Goal: Task Accomplishment & Management: Manage account settings

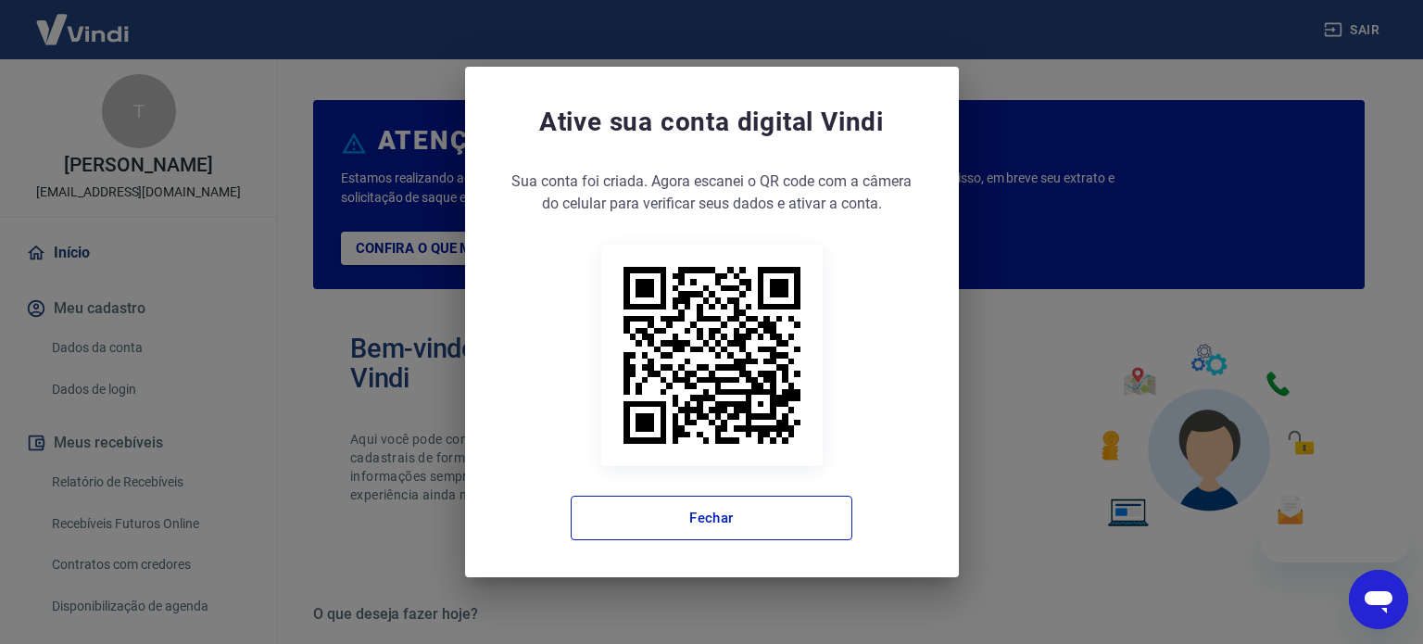
click at [469, 222] on div "Ative sua conta digital [PERSON_NAME] conta foi criada. Agora clique no botão a…" at bounding box center [712, 322] width 494 height 510
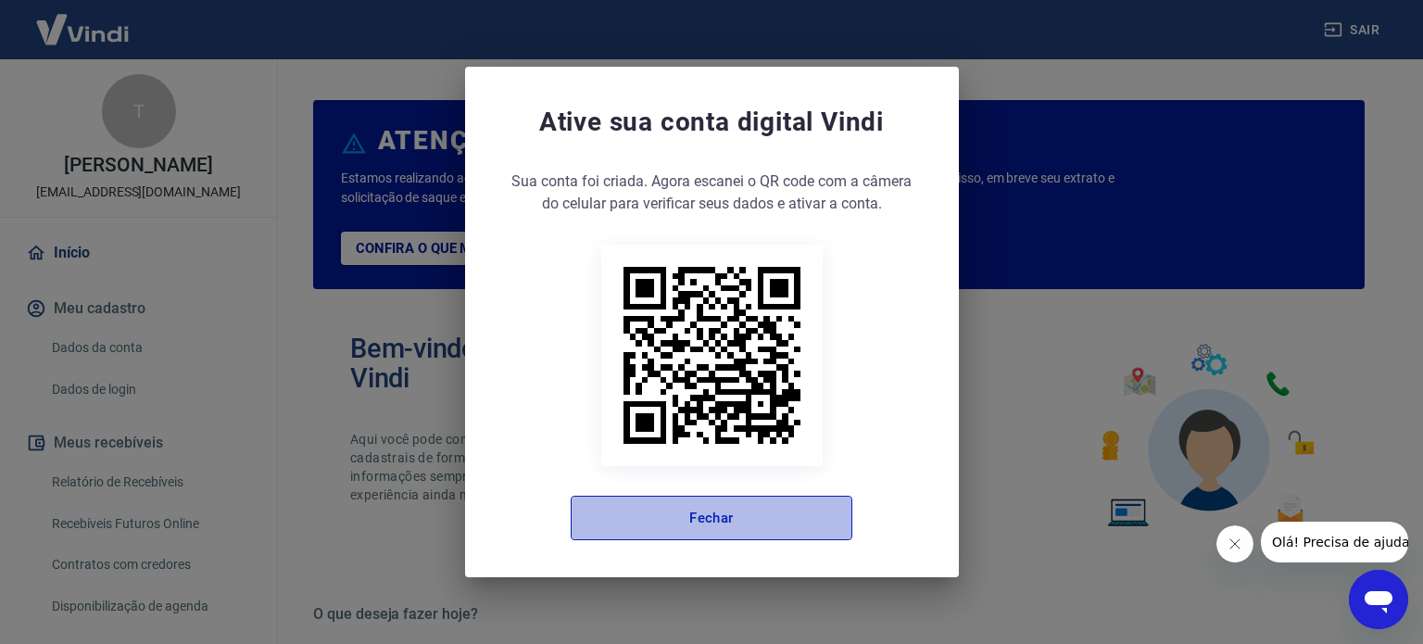
click at [798, 540] on button "Fechar" at bounding box center [712, 518] width 282 height 44
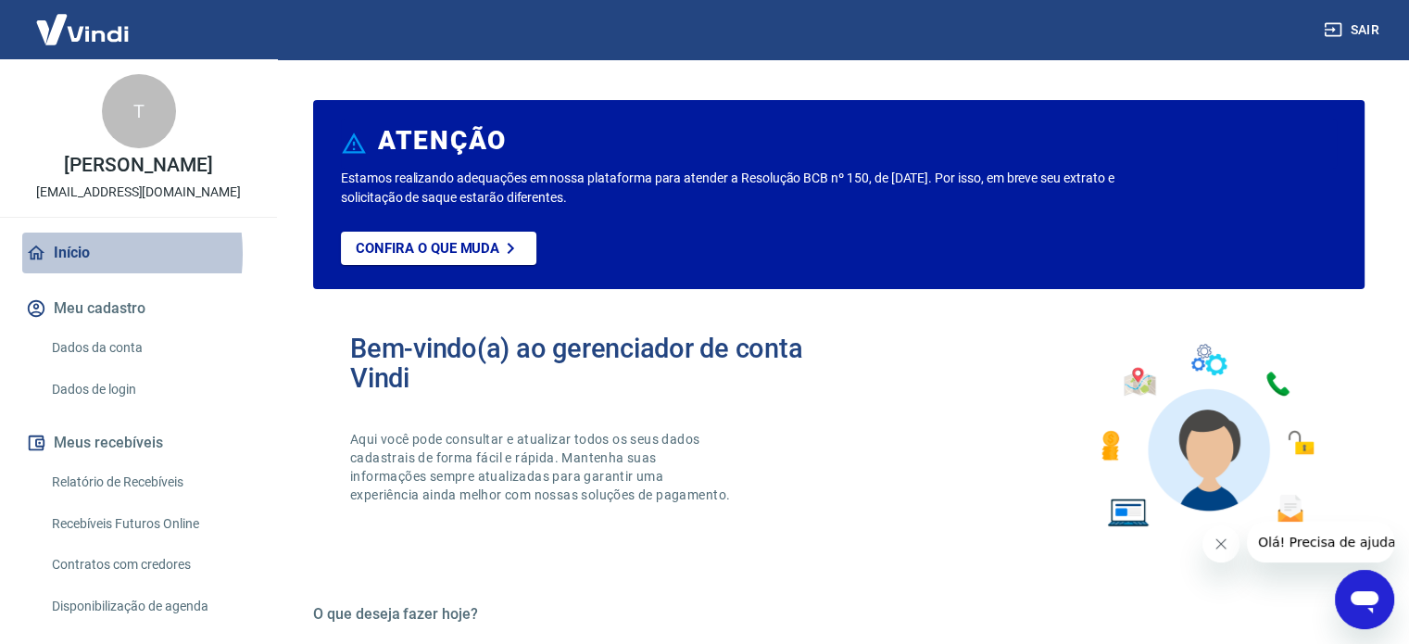
click at [51, 273] on link "Início" at bounding box center [138, 253] width 233 height 41
click at [89, 34] on img at bounding box center [82, 29] width 120 height 57
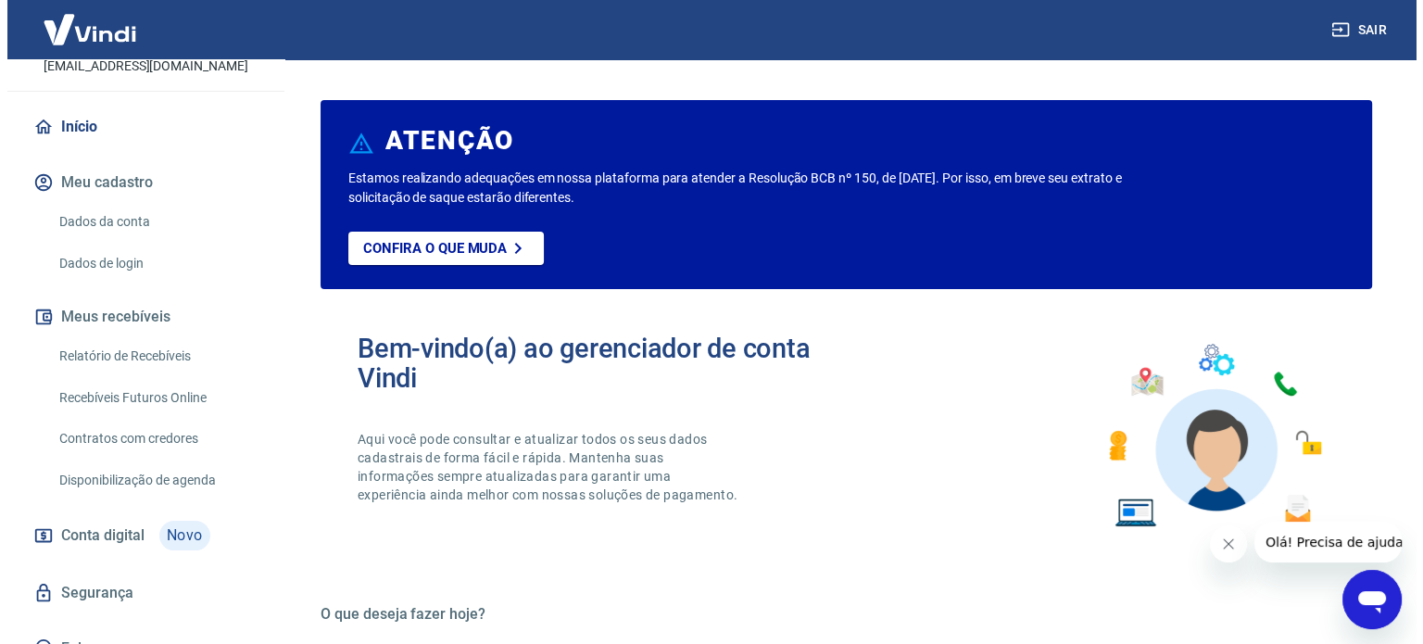
scroll to position [170, 0]
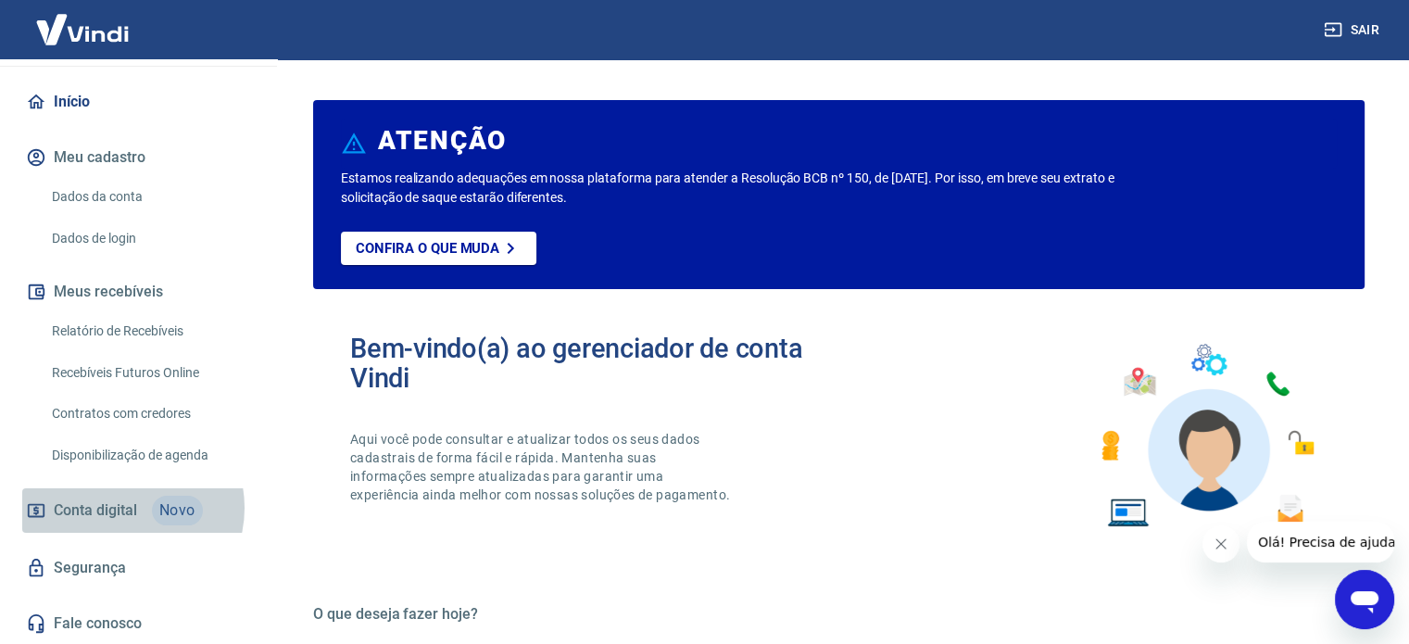
click at [122, 508] on span "Conta digital" at bounding box center [95, 511] width 83 height 26
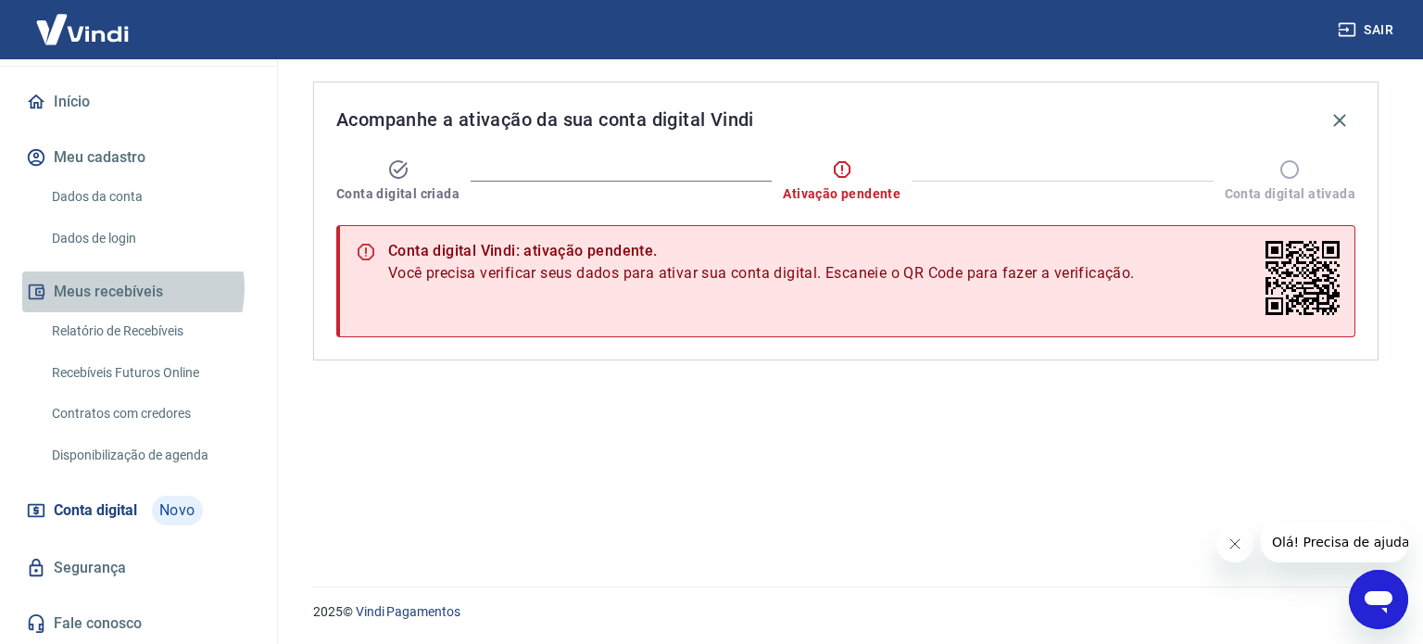
click at [125, 288] on button "Meus recebíveis" at bounding box center [138, 291] width 233 height 41
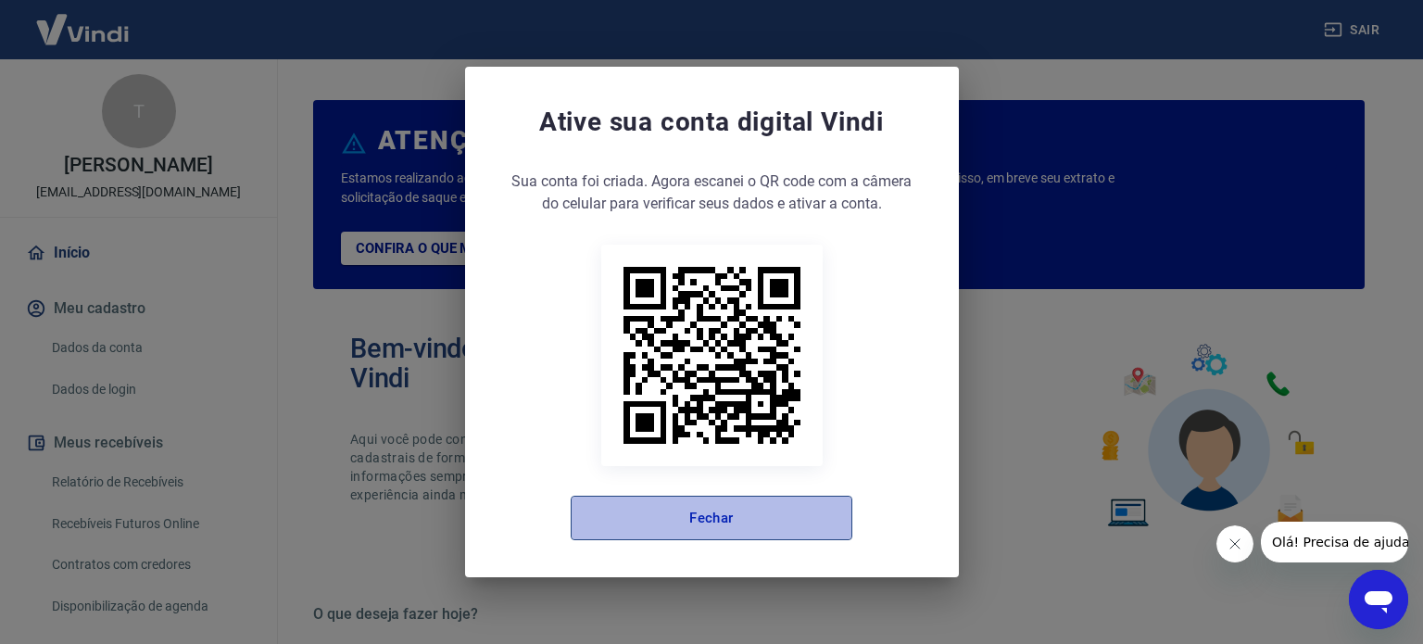
click at [728, 538] on button "Fechar" at bounding box center [712, 518] width 282 height 44
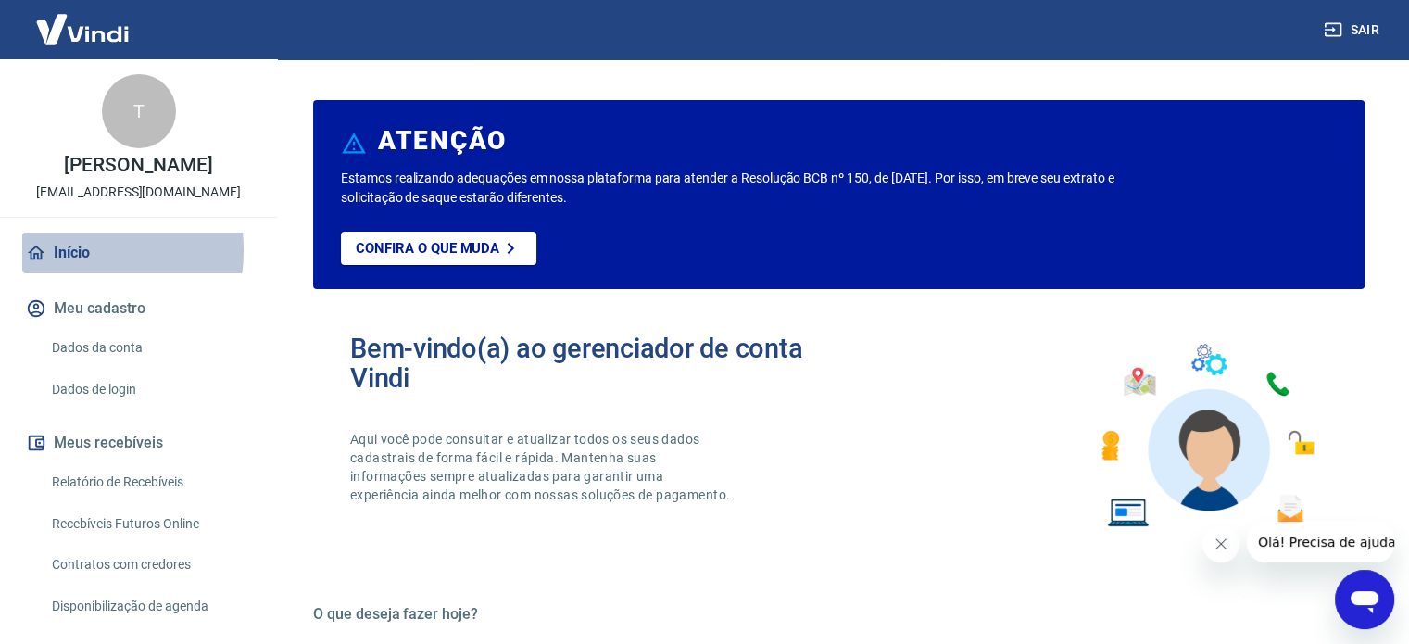
click at [69, 270] on link "Início" at bounding box center [138, 253] width 233 height 41
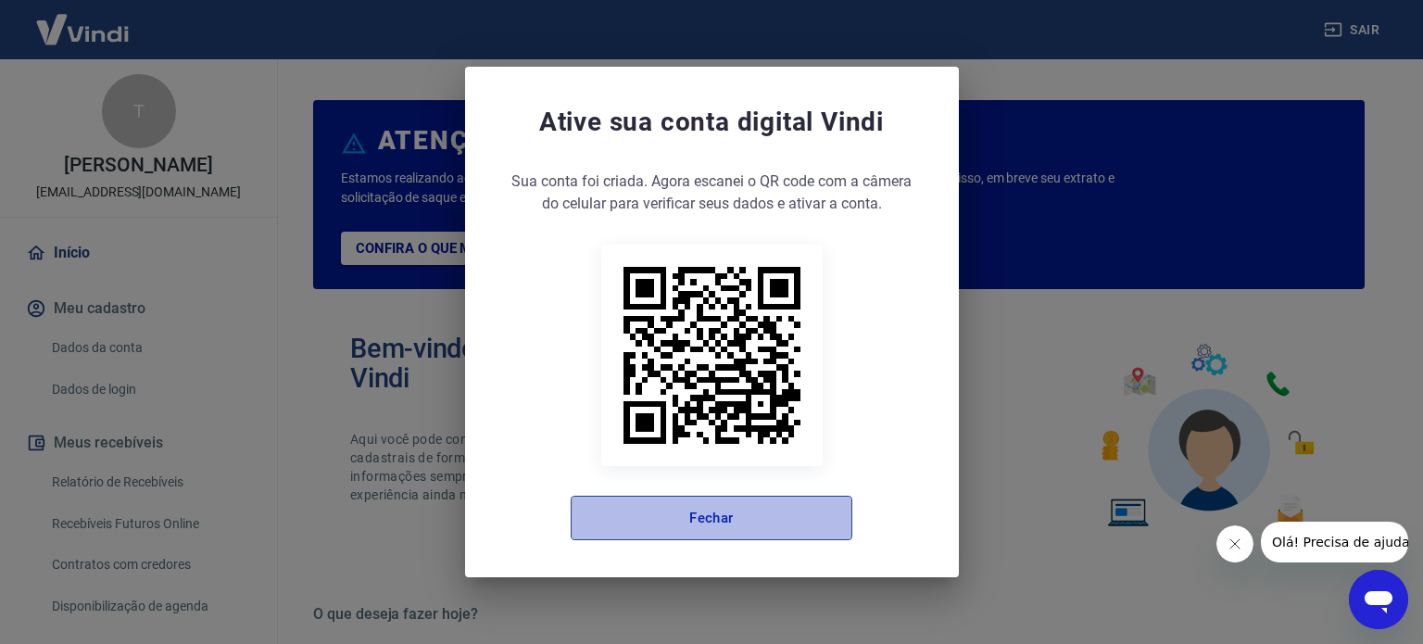
click at [716, 500] on button "Fechar" at bounding box center [712, 518] width 282 height 44
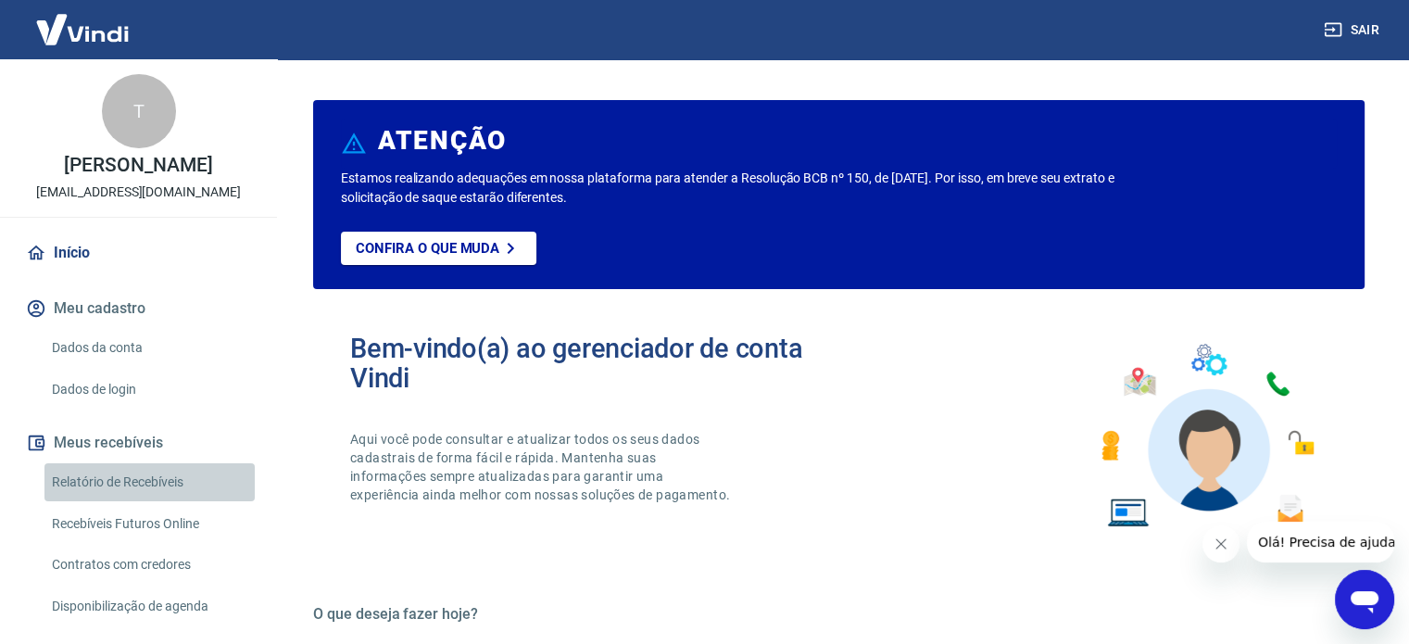
click at [152, 499] on link "Relatório de Recebíveis" at bounding box center [149, 482] width 210 height 38
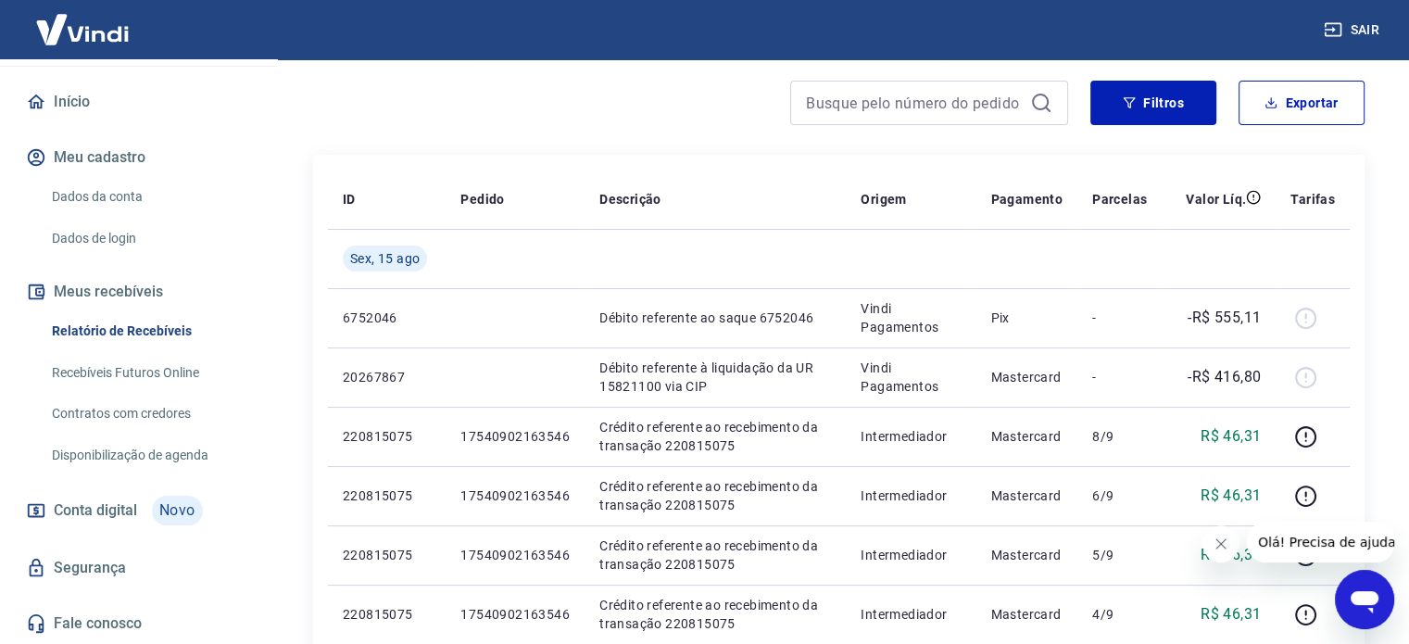
scroll to position [152, 0]
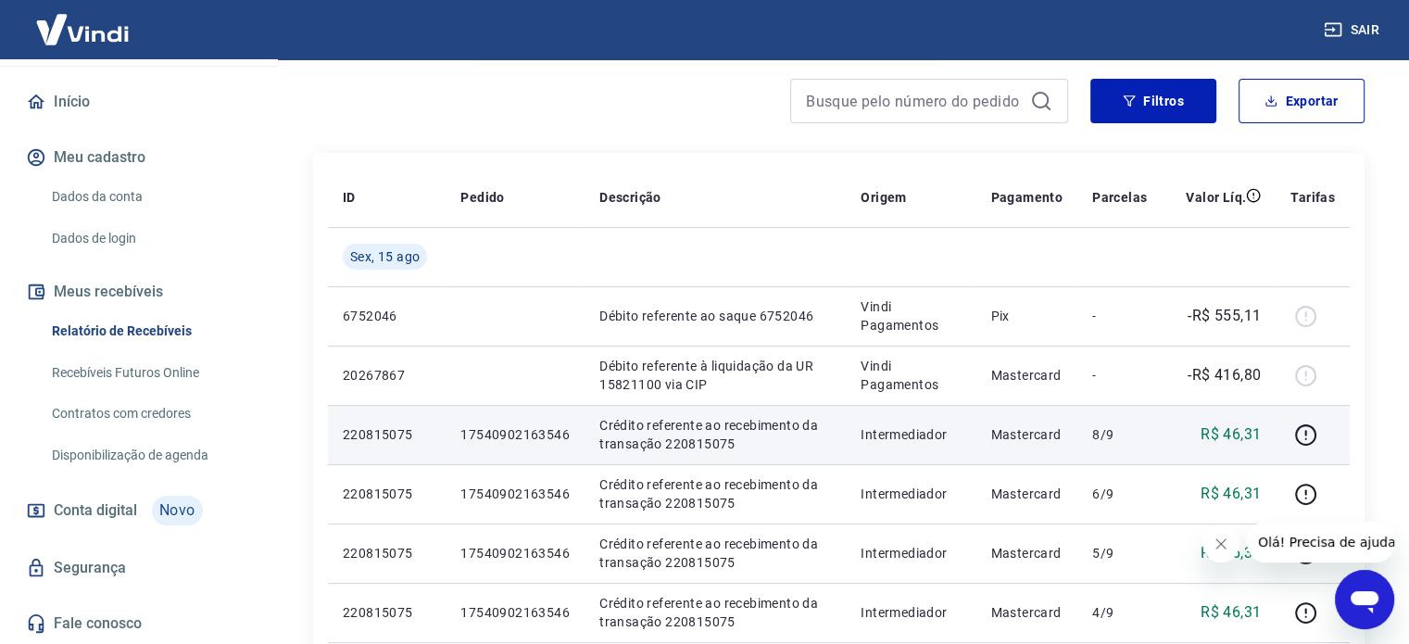
click at [519, 433] on p "17540902163546" at bounding box center [514, 434] width 109 height 19
click at [1233, 437] on p "R$ 46,31" at bounding box center [1231, 434] width 60 height 22
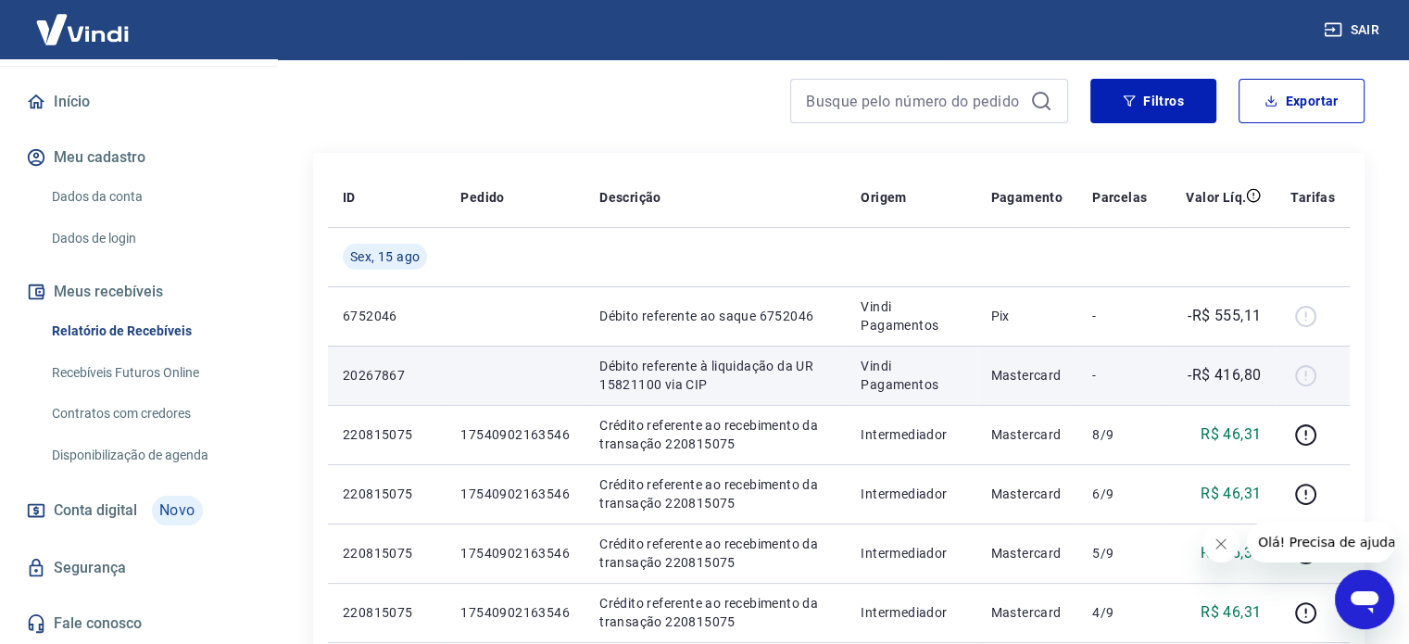
click at [1249, 384] on p "-R$ 416,80" at bounding box center [1224, 375] width 73 height 22
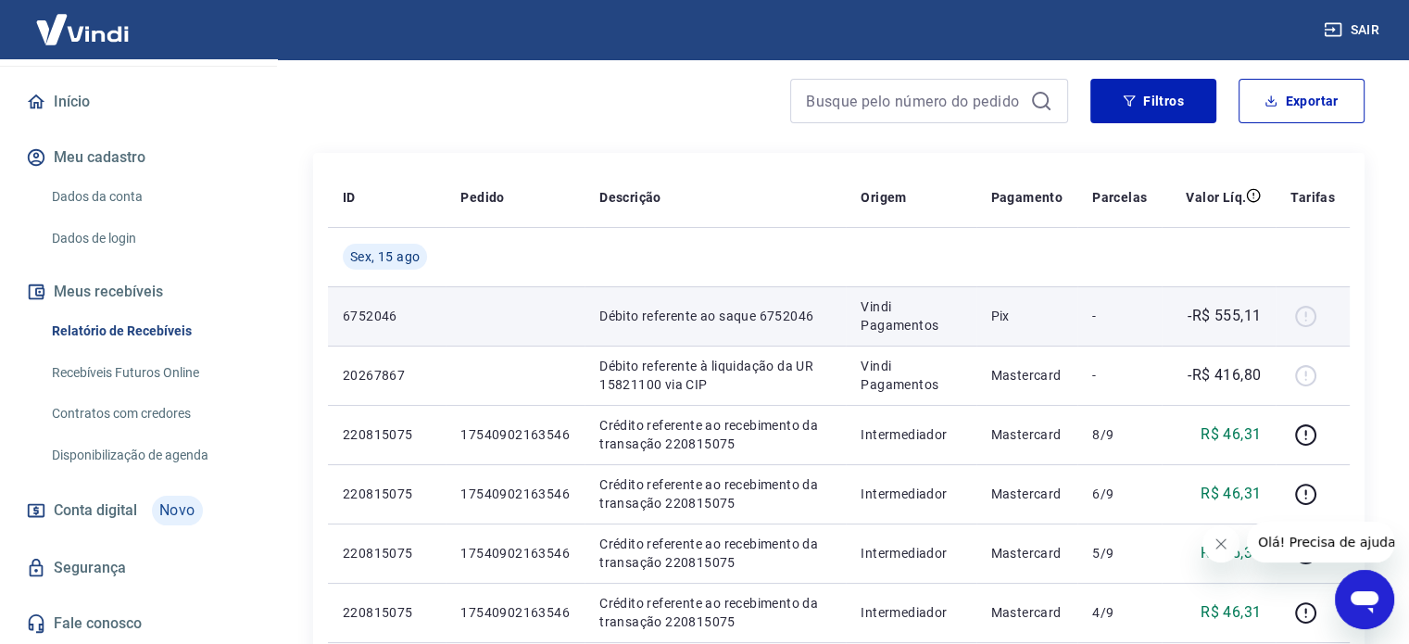
click at [1304, 316] on div at bounding box center [1313, 316] width 44 height 30
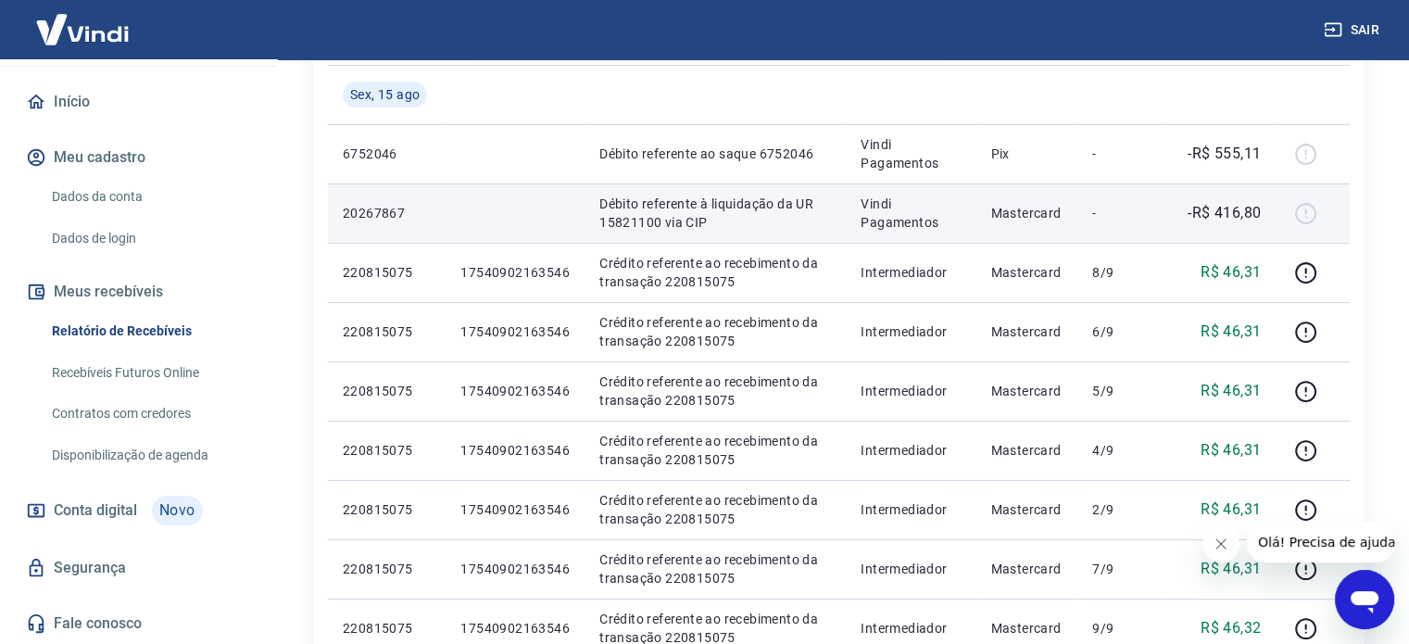
scroll to position [322, 0]
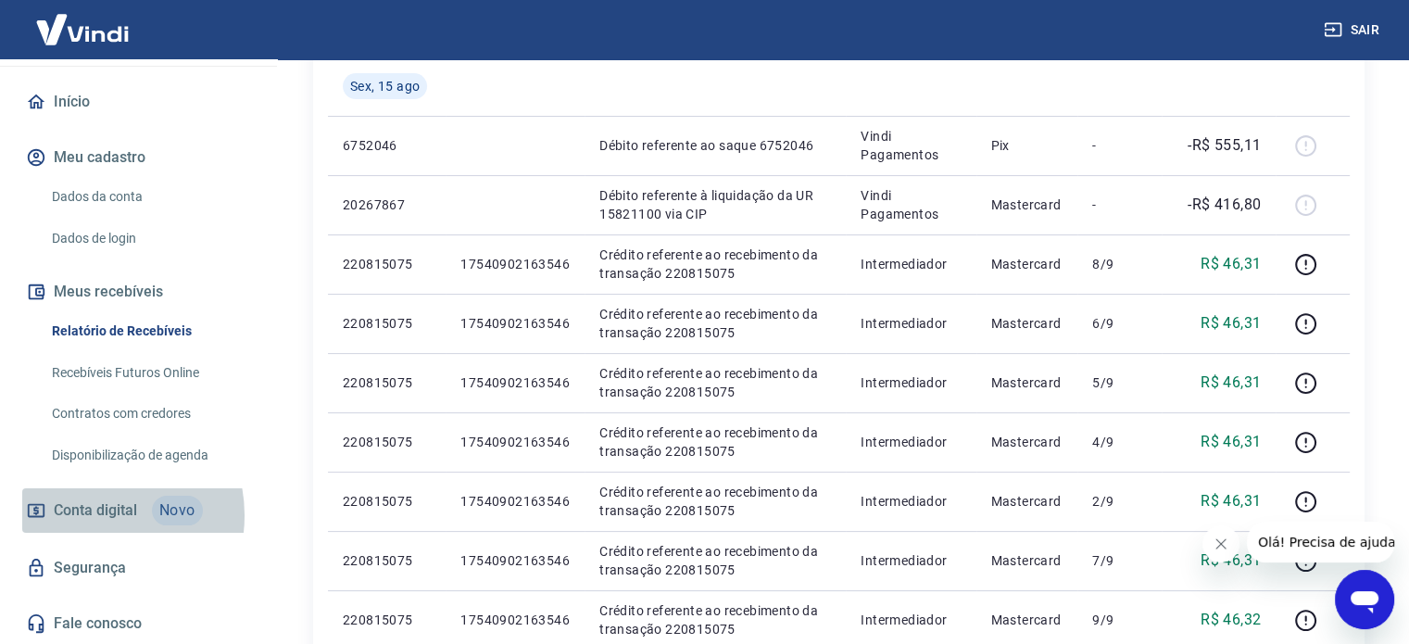
click at [94, 515] on span "Conta digital" at bounding box center [95, 511] width 83 height 26
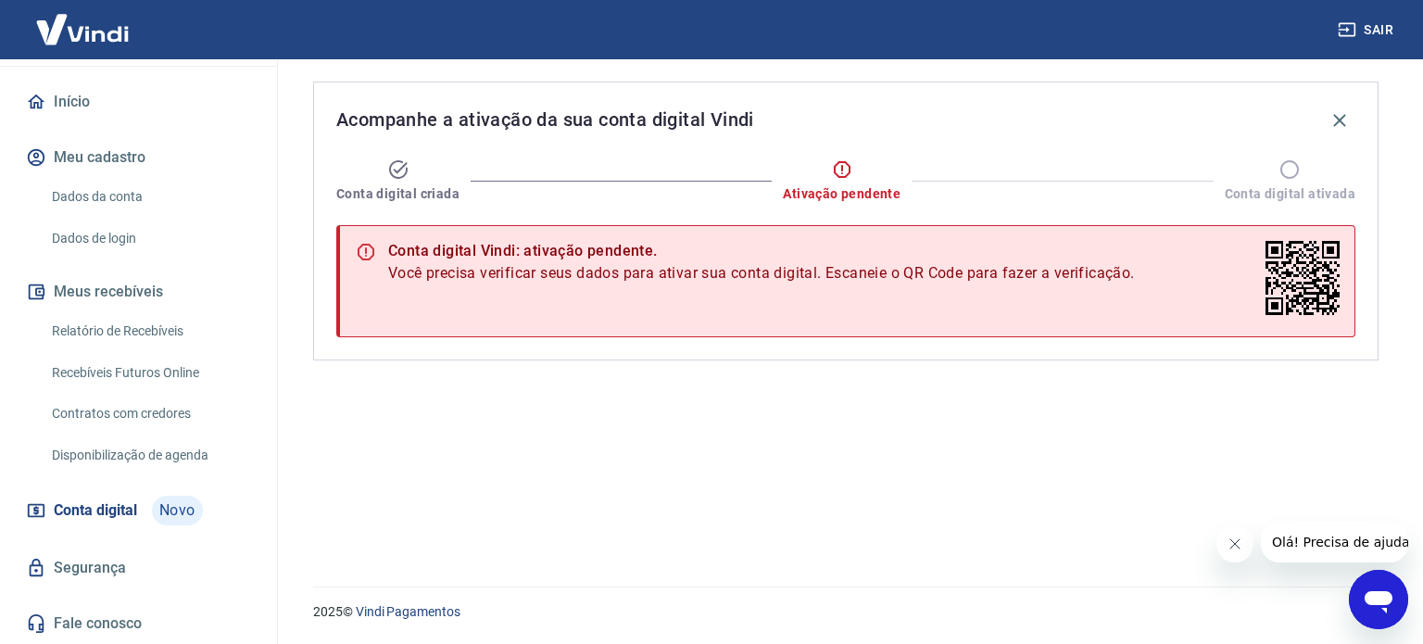
click at [104, 570] on link "Segurança" at bounding box center [138, 568] width 233 height 41
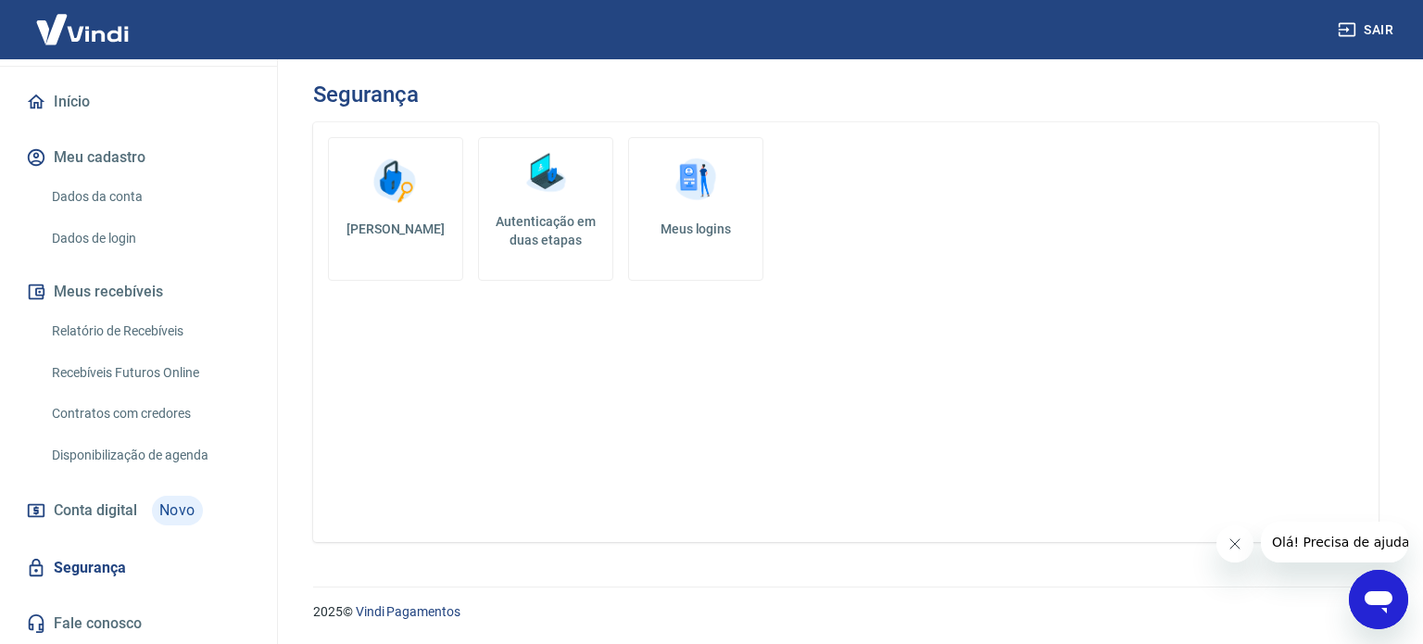
click at [132, 396] on link "Contratos com credores" at bounding box center [149, 414] width 210 height 38
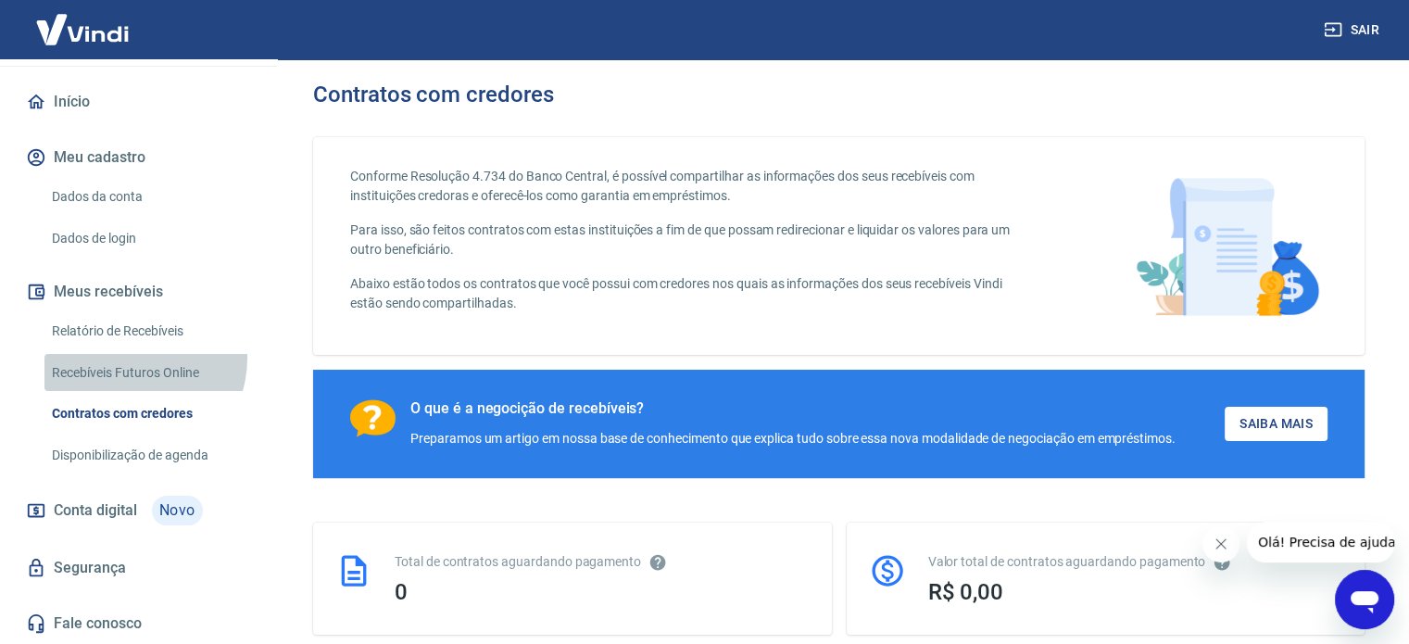
click at [131, 358] on link "Recebíveis Futuros Online" at bounding box center [149, 373] width 210 height 38
